Goal: Task Accomplishment & Management: Manage account settings

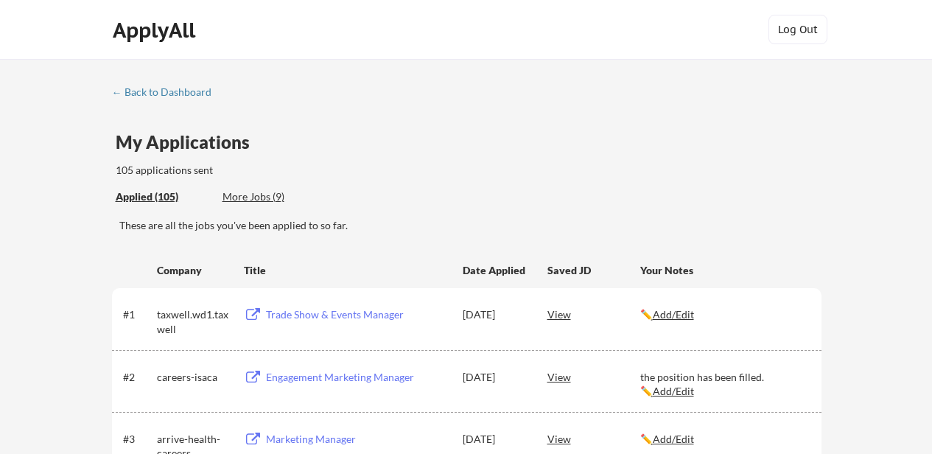
scroll to position [2699, 0]
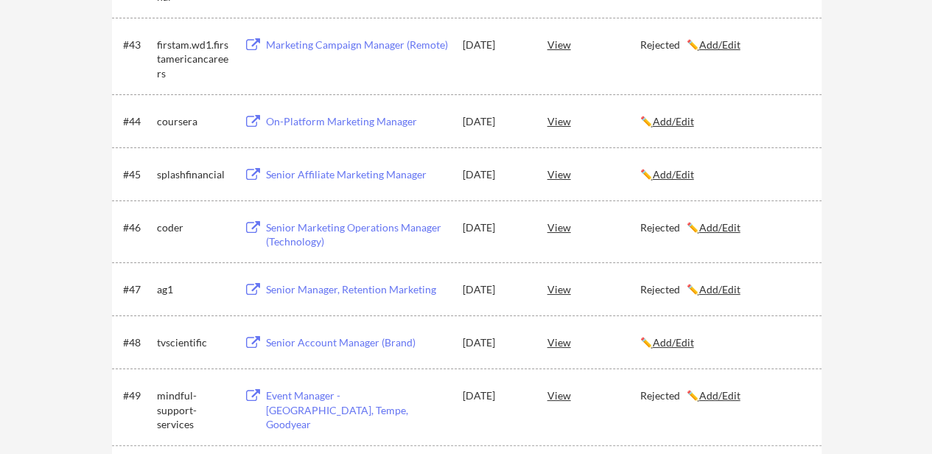
click at [912, 137] on div "← Back to Dashboard My Applications 105 applications sent Applied (105) More Jo…" at bounding box center [466, 386] width 932 height 6053
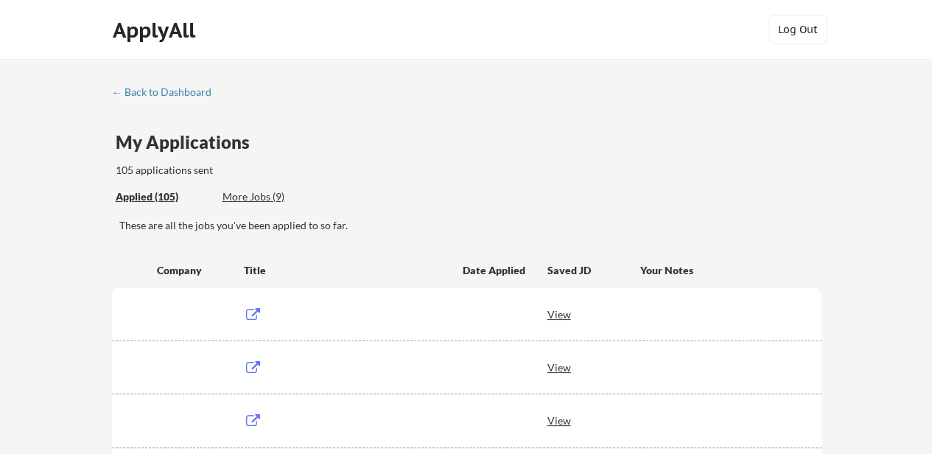
scroll to position [2476, 0]
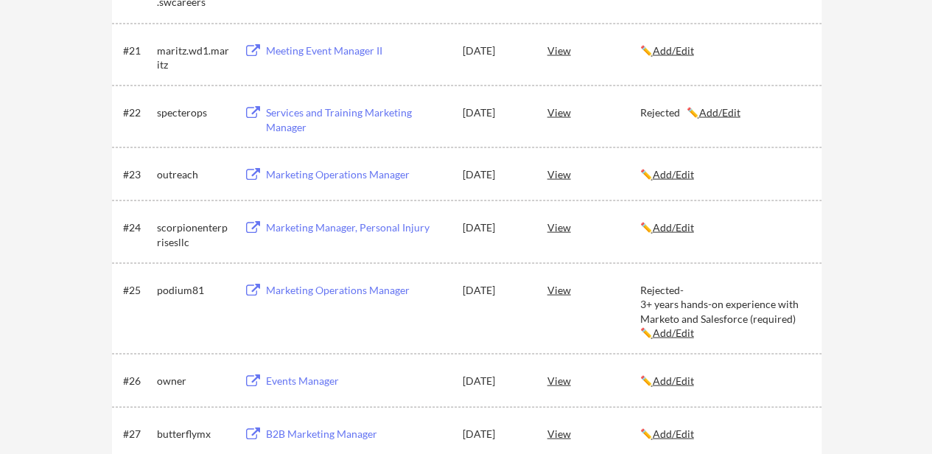
scroll to position [2339, 0]
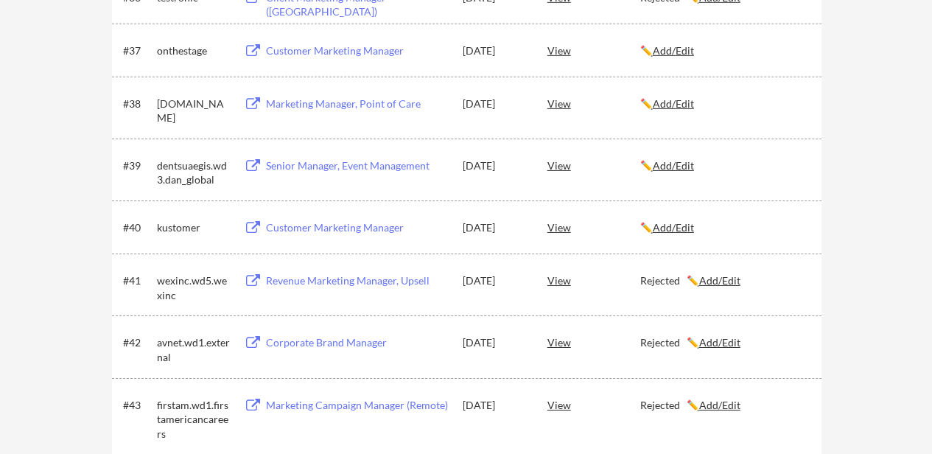
click at [678, 218] on div "✏️ Add/Edit" at bounding box center [724, 227] width 168 height 27
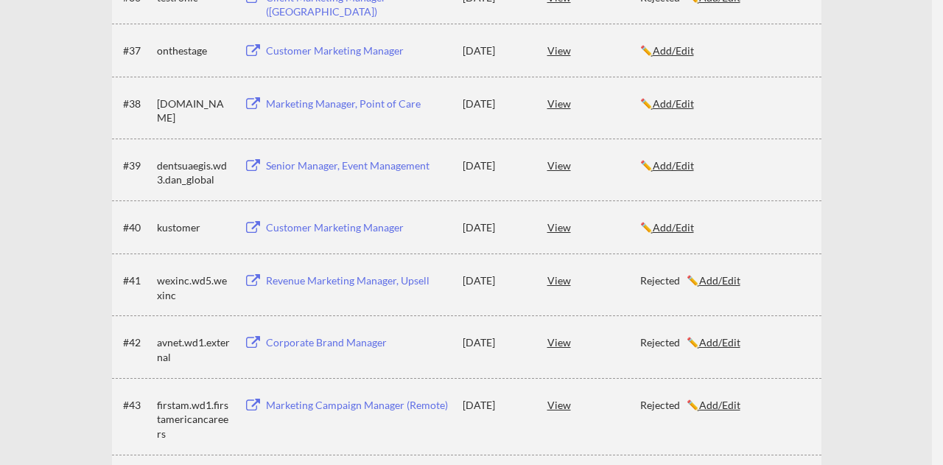
click at [678, 218] on div at bounding box center [471, 232] width 943 height 465
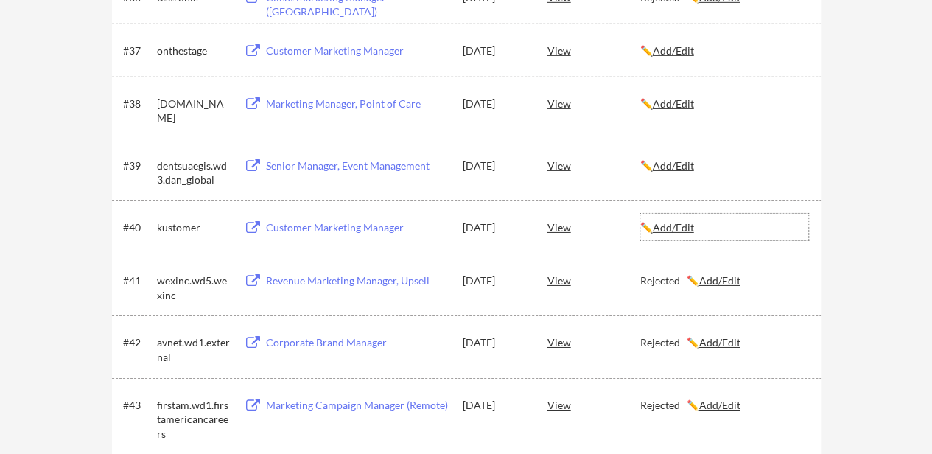
click at [686, 231] on u "Add/Edit" at bounding box center [673, 227] width 41 height 13
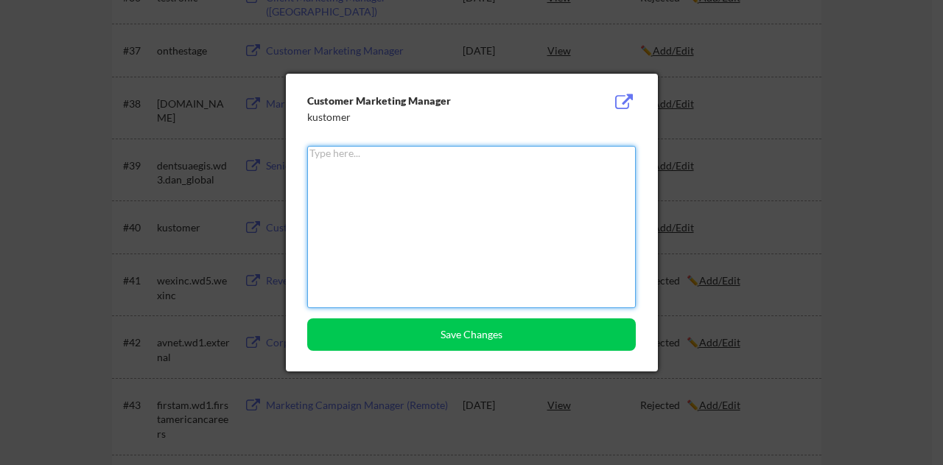
click at [473, 211] on textarea at bounding box center [471, 227] width 329 height 162
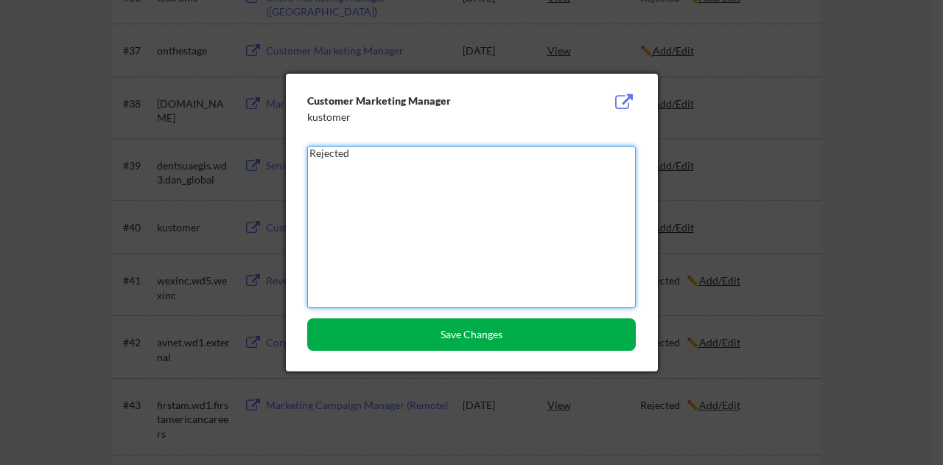
type textarea "Rejected"
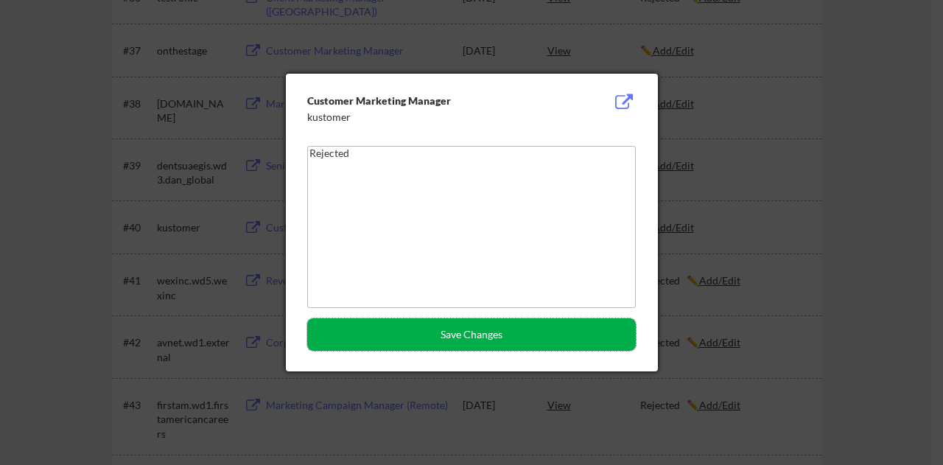
drag, startPoint x: 491, startPoint y: 345, endPoint x: 445, endPoint y: 477, distance: 139.5
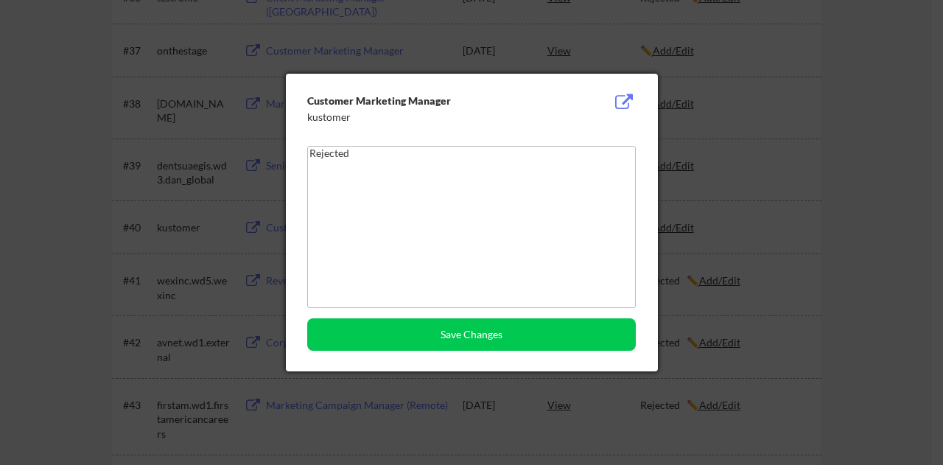
click at [496, 313] on div "Customer Marketing Manager kustomer Rejected Save Changes" at bounding box center [472, 223] width 372 height 298
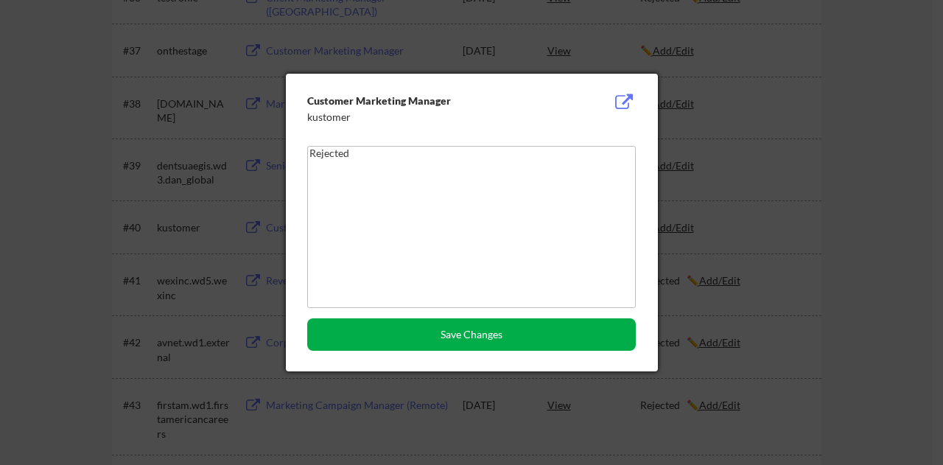
click at [494, 328] on button "Save Changes" at bounding box center [471, 334] width 329 height 32
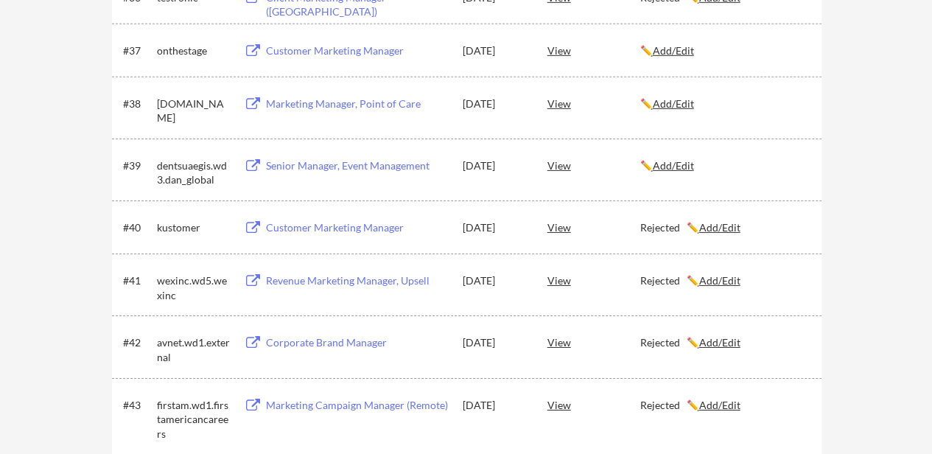
scroll to position [1965, 0]
